Goal: Information Seeking & Learning: Learn about a topic

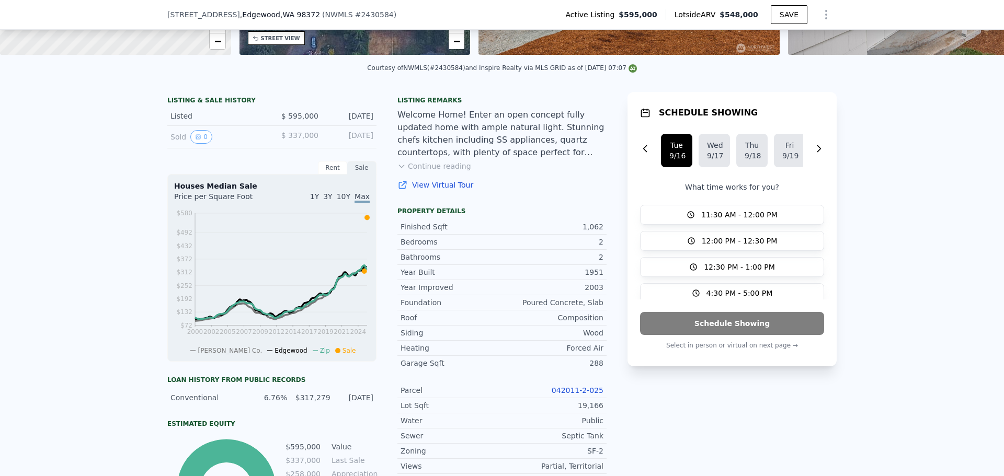
scroll to position [205, 0]
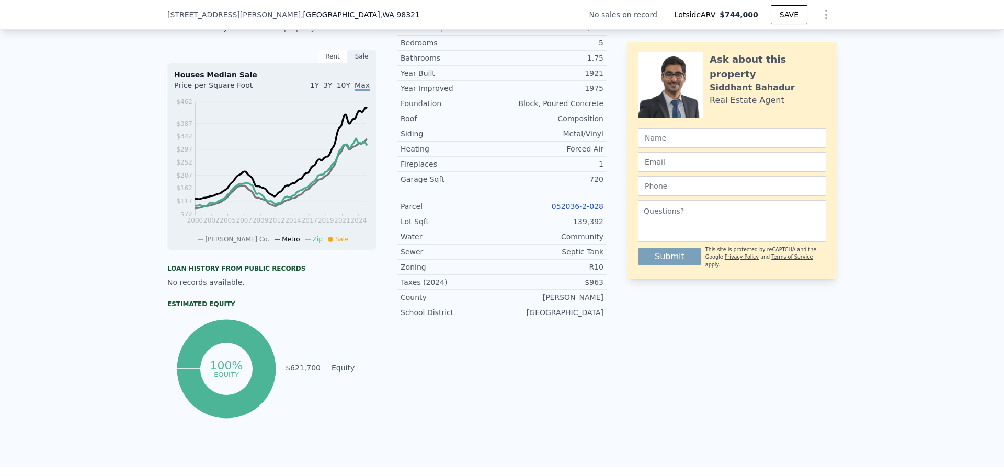
scroll to position [258, 0]
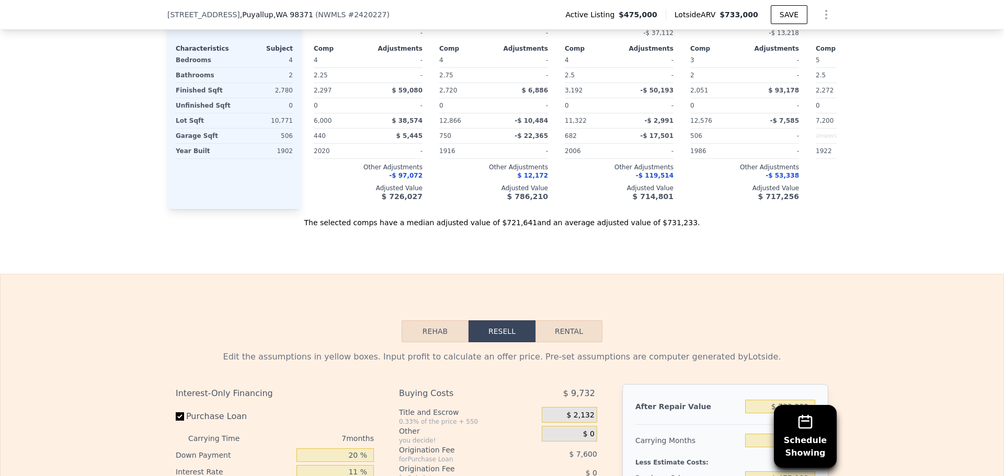
scroll to position [989, 0]
